Goal: Obtain resource: Obtain resource

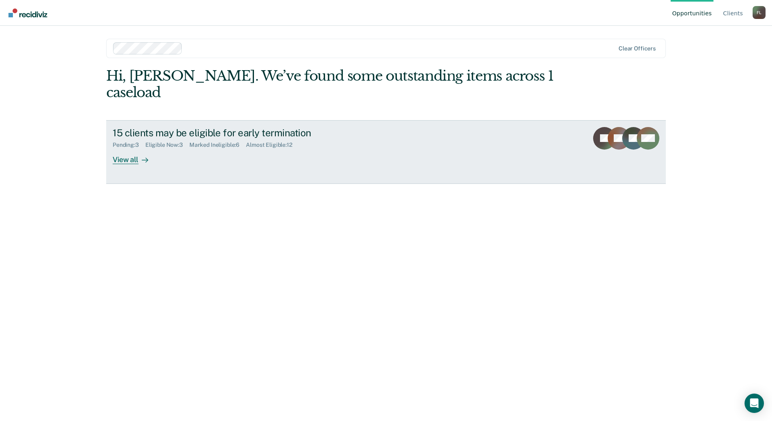
click at [135, 149] on div "View all" at bounding box center [135, 157] width 45 height 16
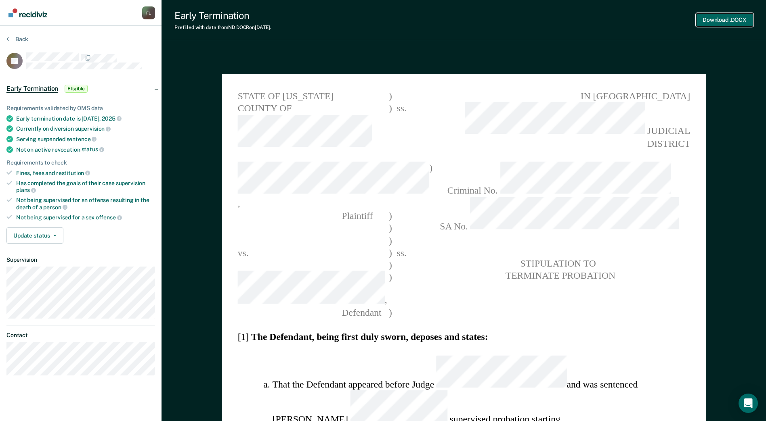
click at [721, 19] on button "Download .DOCX" at bounding box center [724, 19] width 57 height 13
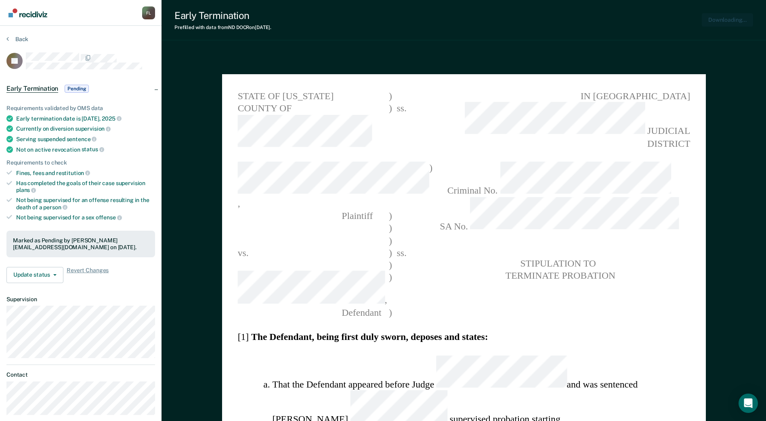
type textarea "x"
